Goal: Check status: Check status

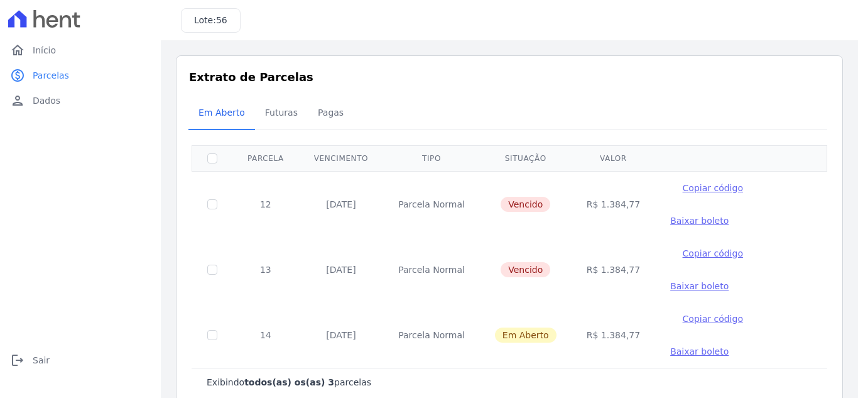
scroll to position [26, 0]
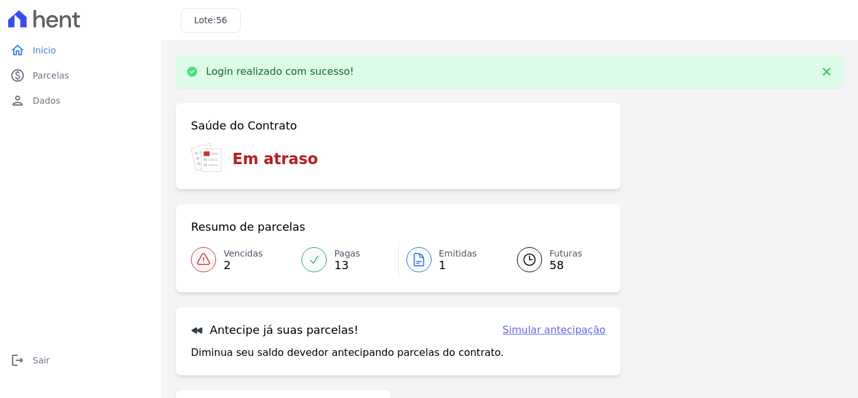
click at [242, 257] on span "Vencidas" at bounding box center [243, 253] width 39 height 13
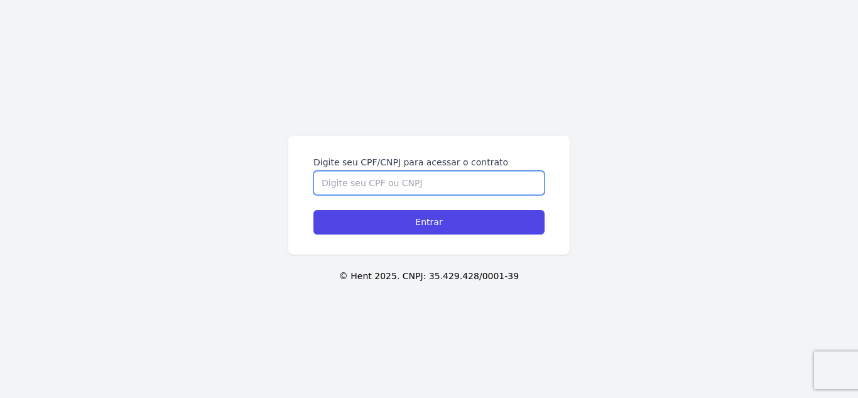
click at [424, 187] on input "Digite seu CPF/CNPJ para acessar o contrato" at bounding box center [429, 183] width 231 height 24
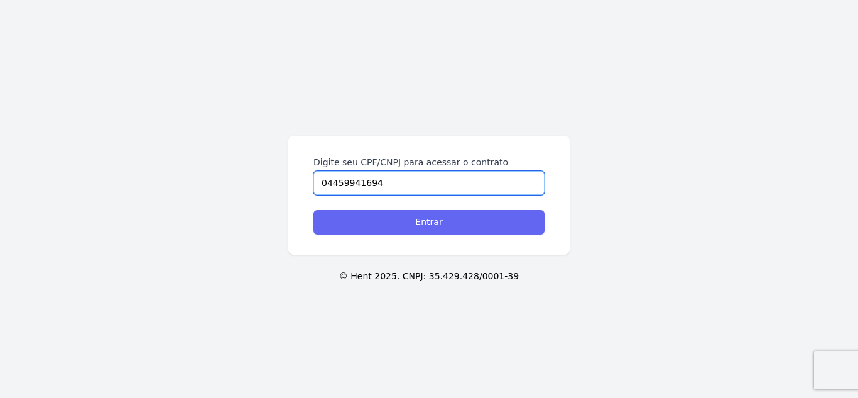
type input "04459941694"
click at [439, 221] on input "Entrar" at bounding box center [429, 222] width 231 height 25
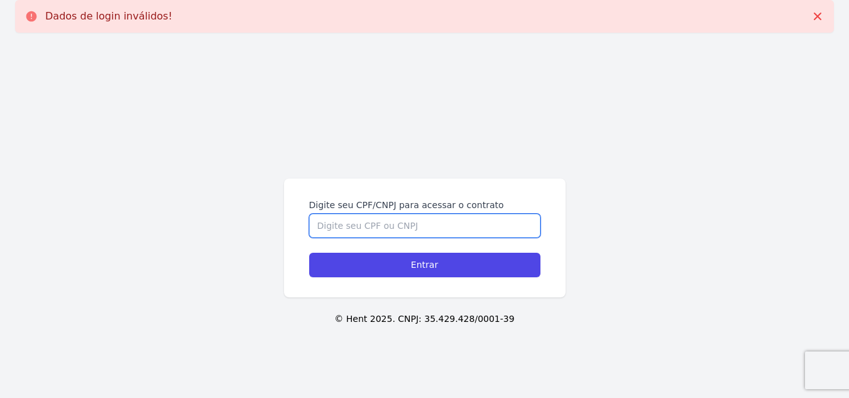
drag, startPoint x: 0, startPoint y: 0, endPoint x: 380, endPoint y: 232, distance: 445.2
click at [380, 232] on input "Digite seu CPF/CNPJ para acessar o contrato" at bounding box center [424, 226] width 231 height 24
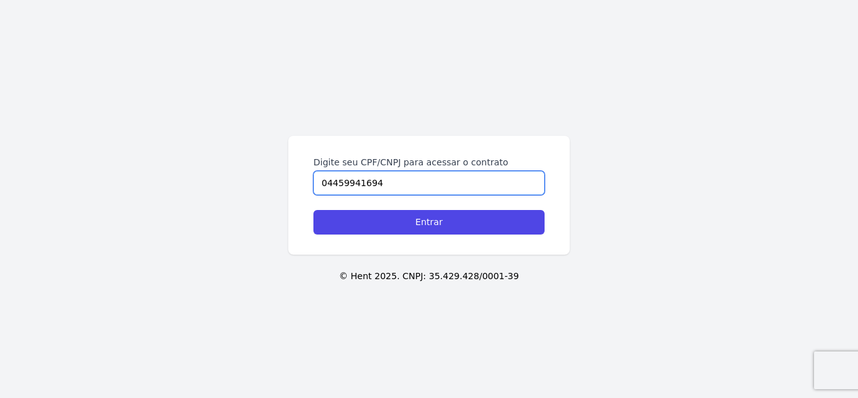
type input "04459941694"
click at [380, 232] on input "Entrar" at bounding box center [429, 222] width 231 height 25
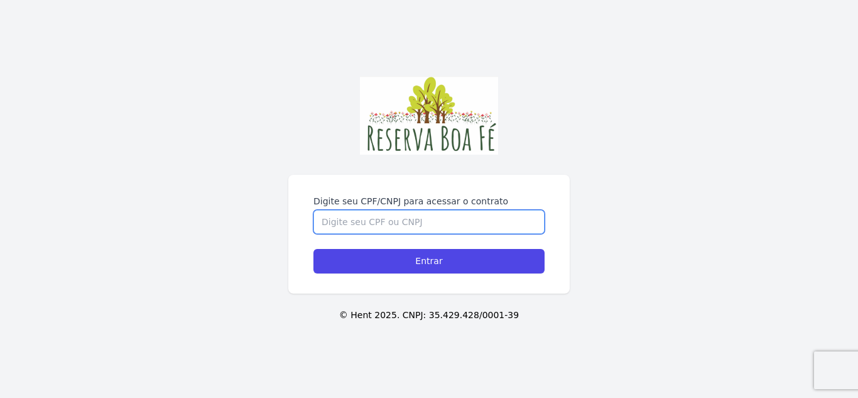
click at [335, 224] on input "Digite seu CPF/CNPJ para acessar o contrato" at bounding box center [429, 222] width 231 height 24
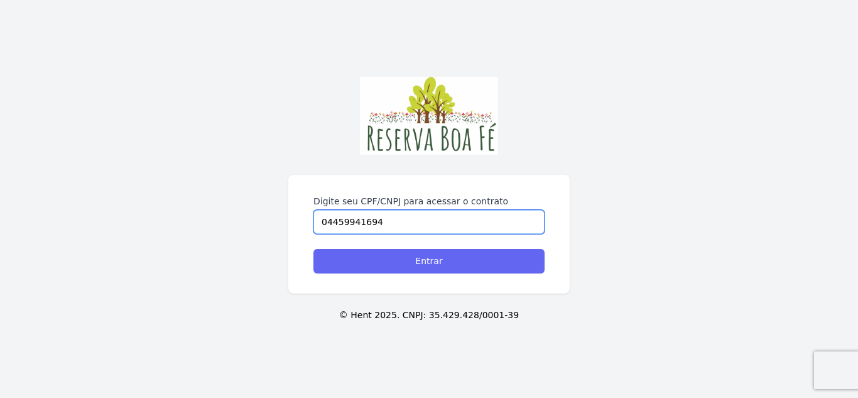
type input "04459941694"
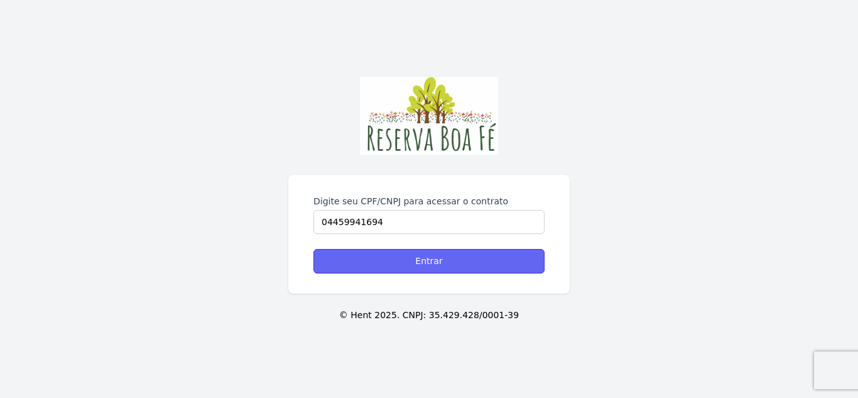
click at [388, 265] on input "Entrar" at bounding box center [429, 261] width 231 height 25
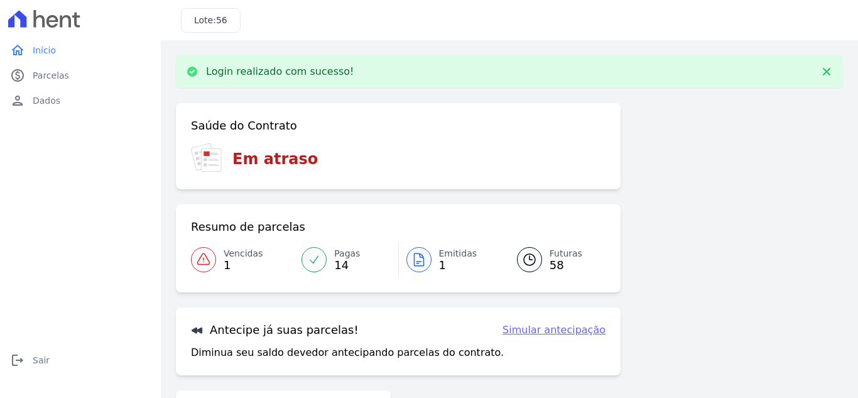
click at [236, 254] on span "Vencidas" at bounding box center [243, 253] width 39 height 13
